Goal: Transaction & Acquisition: Purchase product/service

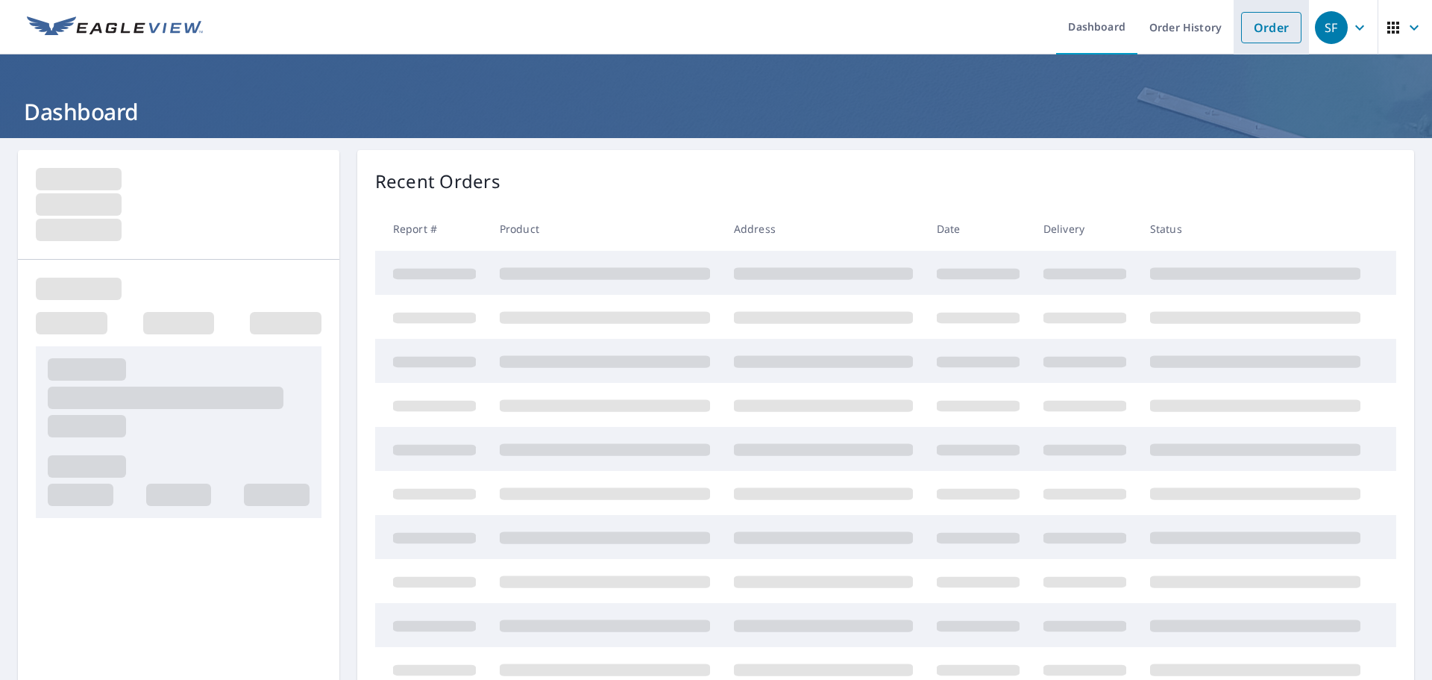
click at [1268, 19] on link "Order" at bounding box center [1271, 27] width 60 height 31
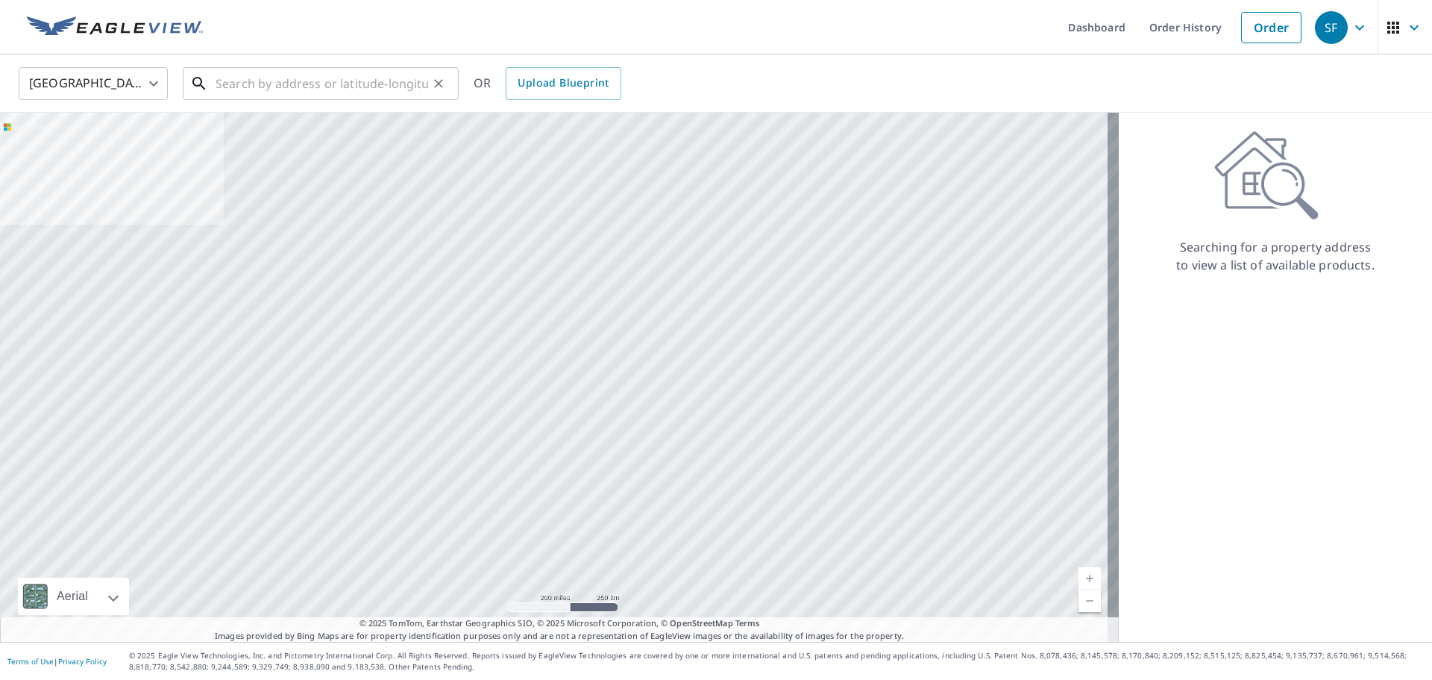
click at [419, 86] on input "text" at bounding box center [322, 84] width 213 height 42
paste input "1958 white kn"
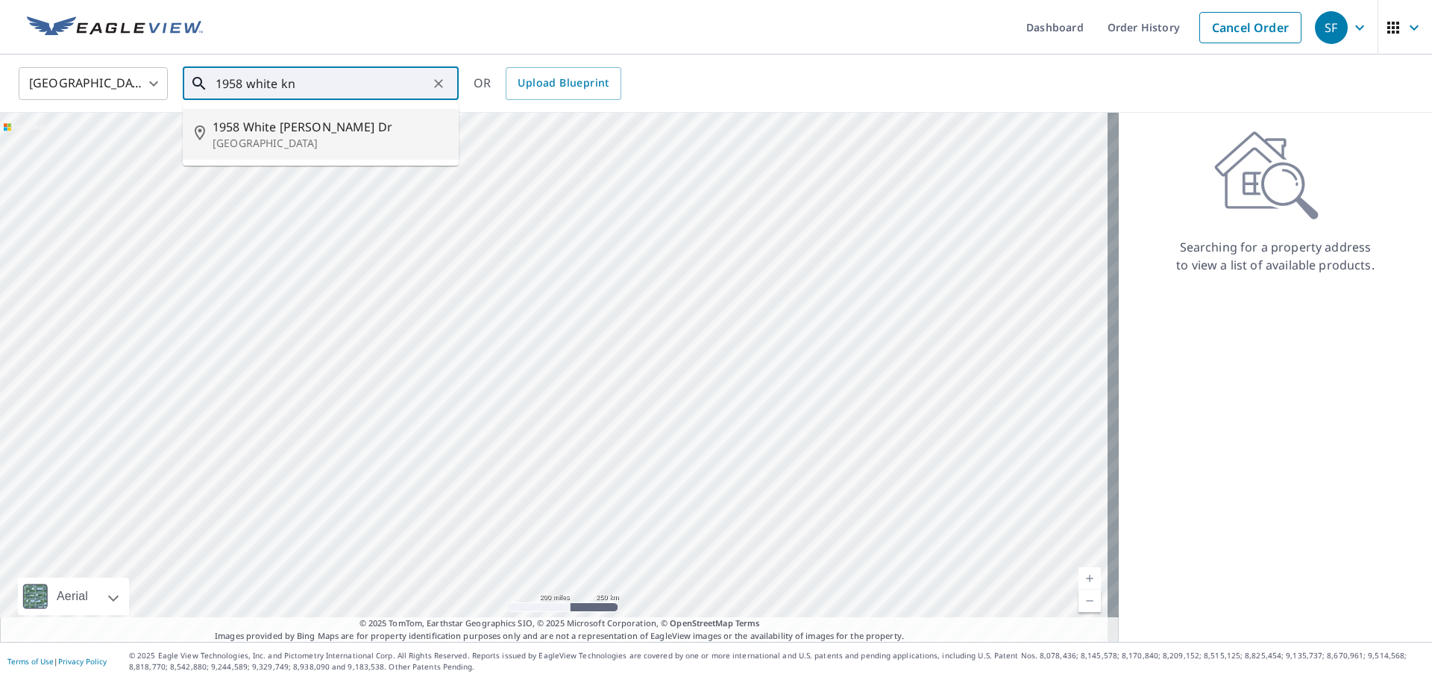
click at [363, 130] on span "1958 White [PERSON_NAME] Dr" at bounding box center [330, 127] width 234 height 18
type input "[STREET_ADDRESS][PERSON_NAME][PERSON_NAME]"
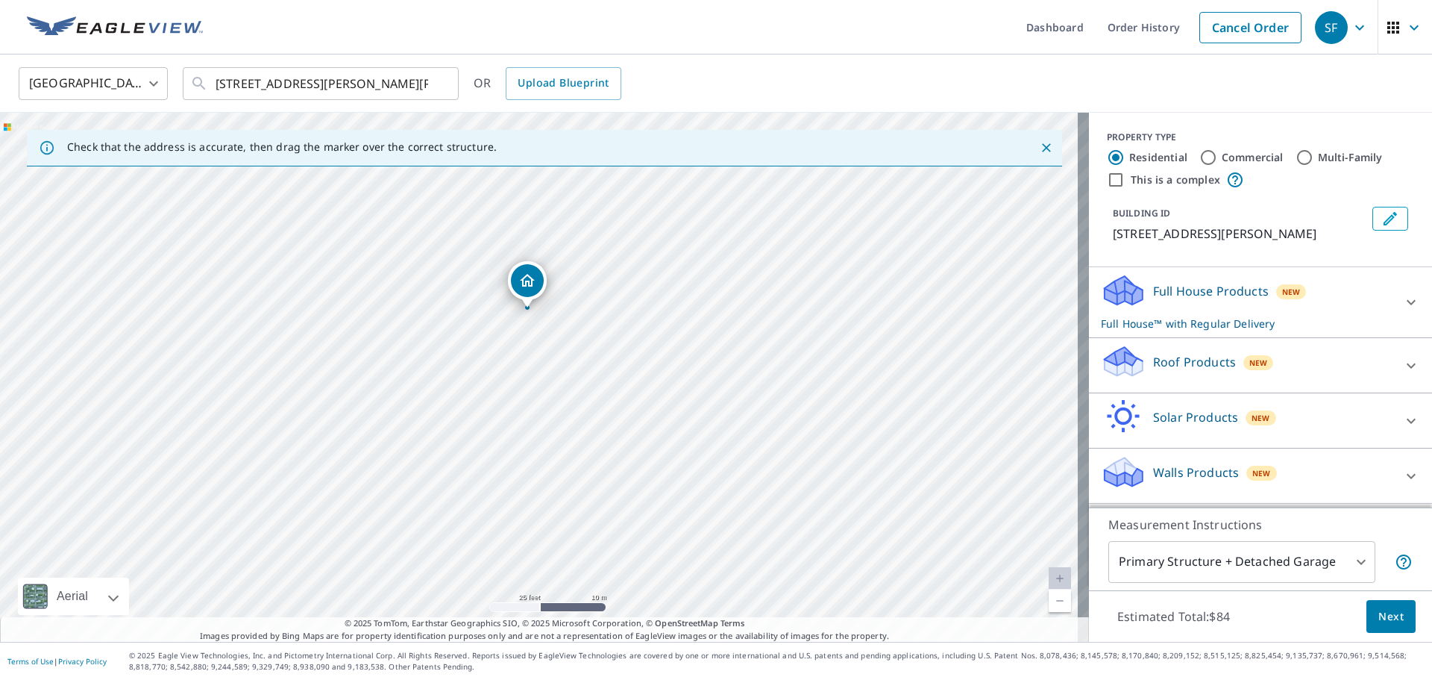
drag, startPoint x: 524, startPoint y: 425, endPoint x: 492, endPoint y: 252, distance: 175.3
click at [492, 252] on div "[STREET_ADDRESS][PERSON_NAME][PERSON_NAME]" at bounding box center [544, 377] width 1089 height 529
click at [1293, 362] on div "Roof Products New" at bounding box center [1247, 365] width 292 height 43
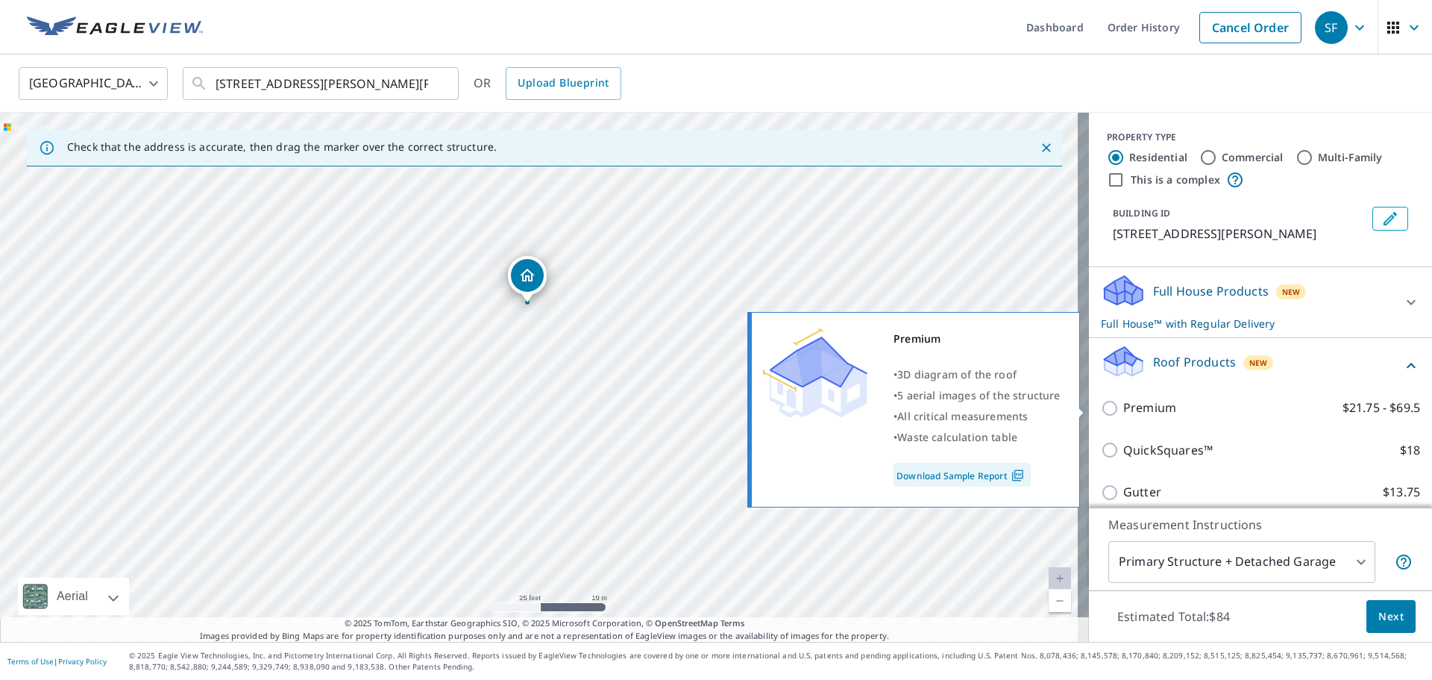
click at [1182, 406] on label "Premium $21.75 - $69.5" at bounding box center [1272, 407] width 297 height 19
click at [1124, 406] on input "Premium $21.75 - $69.5" at bounding box center [1112, 408] width 22 height 18
checkbox input "true"
checkbox input "false"
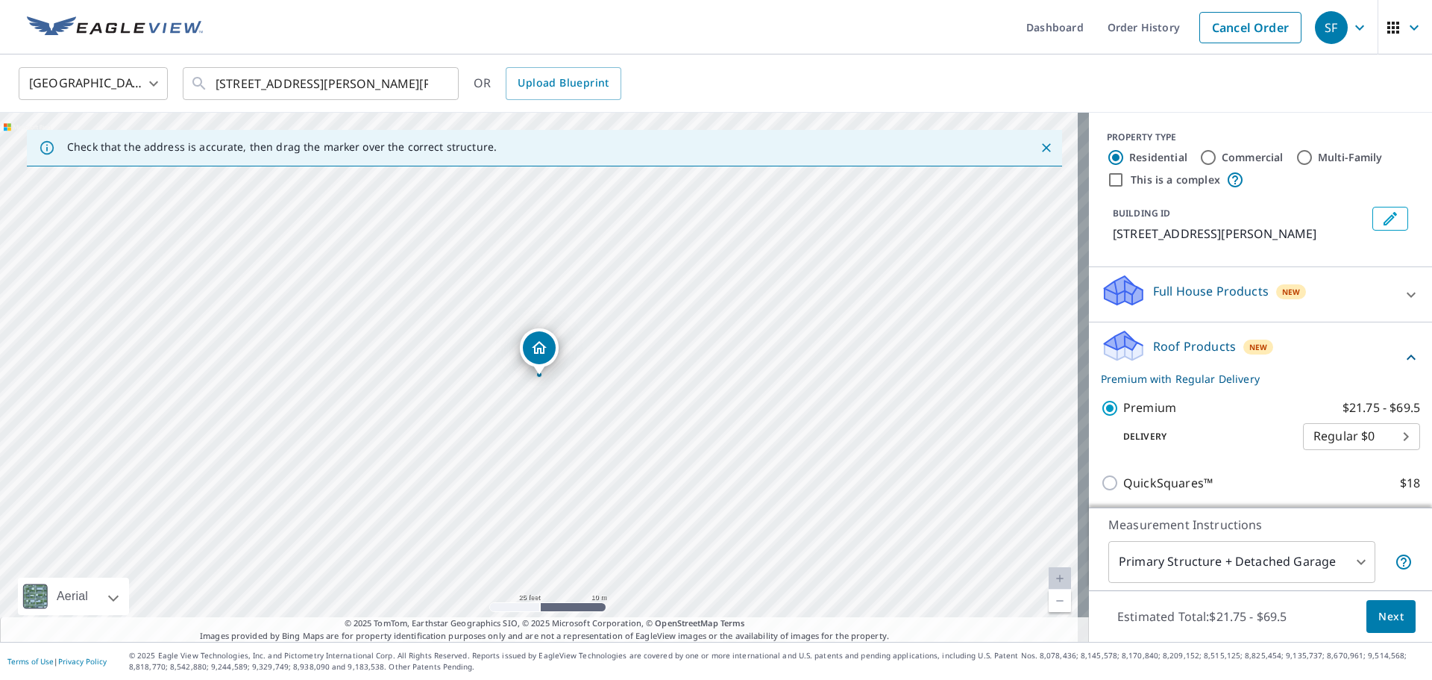
click at [1403, 613] on button "Next" at bounding box center [1391, 617] width 49 height 34
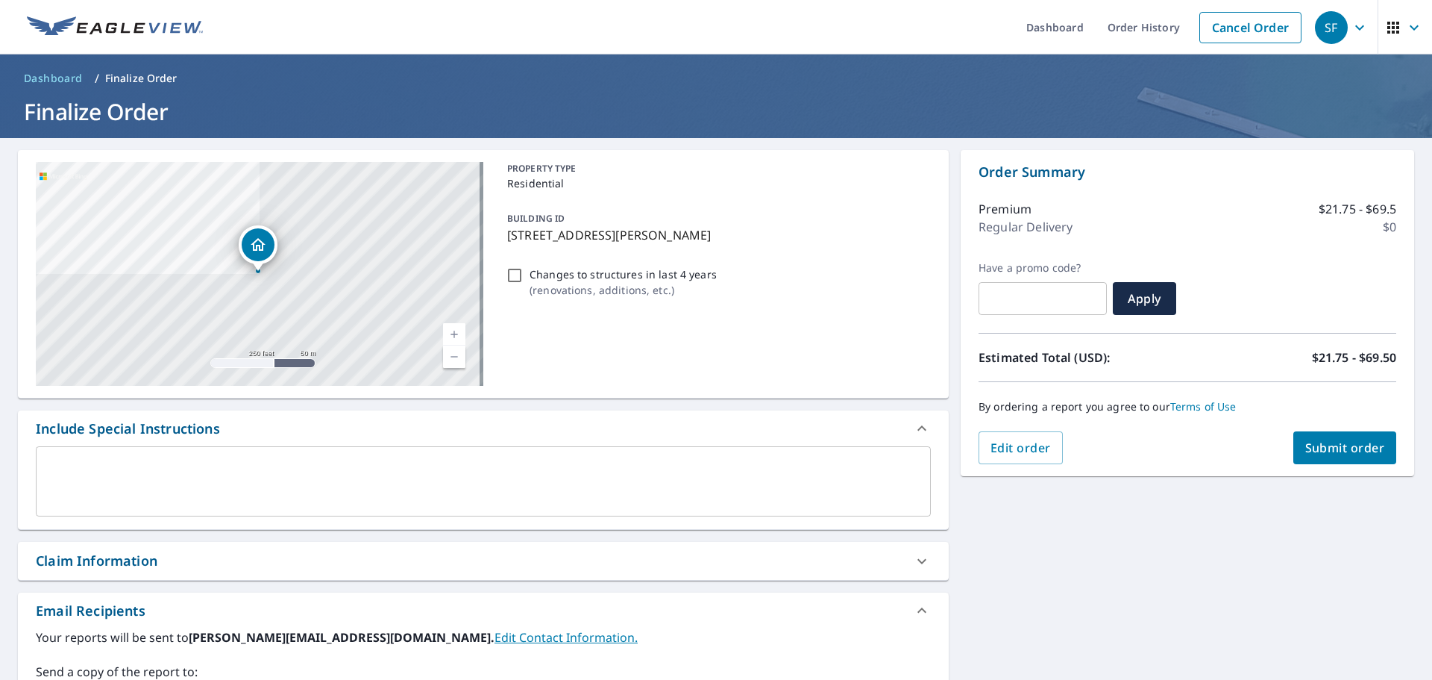
click at [1306, 451] on span "Submit order" at bounding box center [1346, 447] width 80 height 16
checkbox input "true"
